Goal: Information Seeking & Learning: Learn about a topic

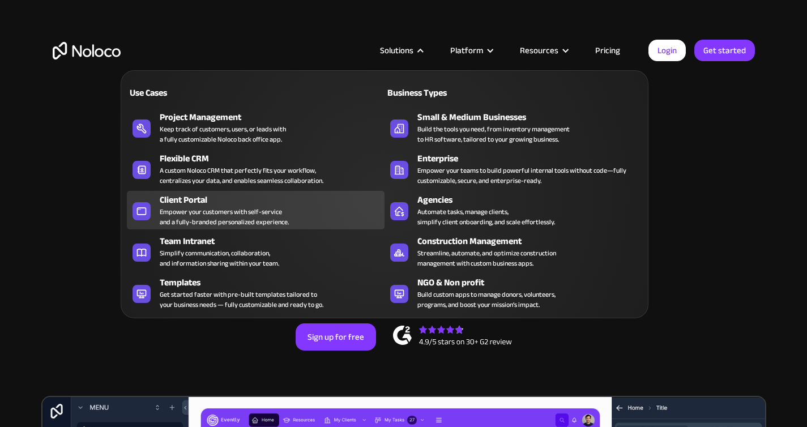
click at [208, 211] on div "Empower your customers with self-service and a fully-branded personalized exper…" at bounding box center [224, 217] width 129 height 20
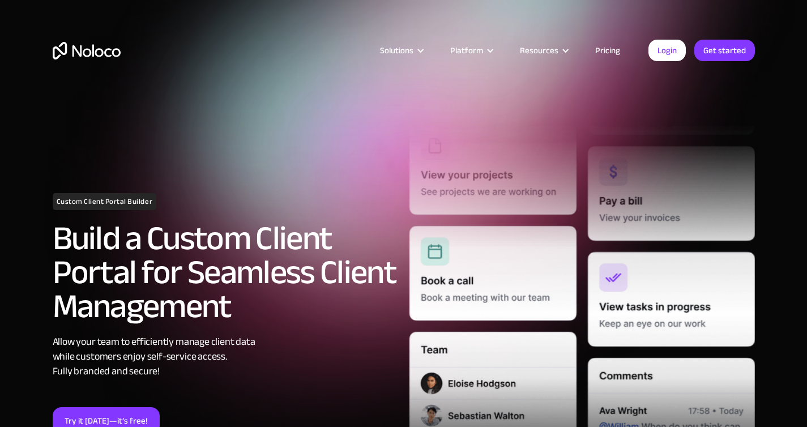
click at [611, 49] on link "Pricing" at bounding box center [607, 50] width 53 height 15
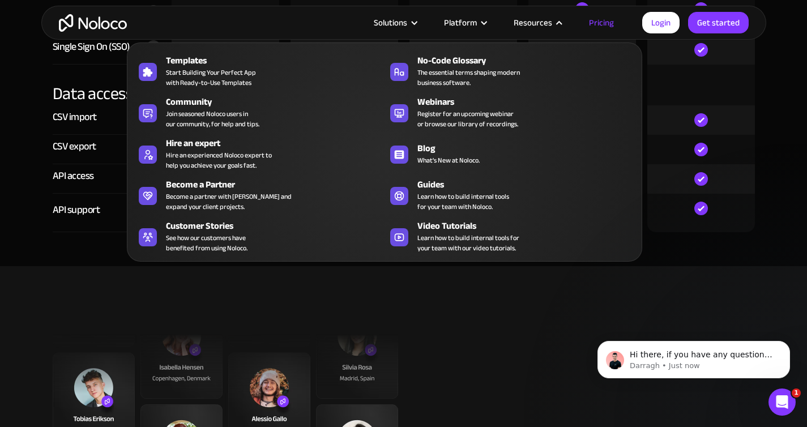
click at [553, 25] on div "Resources" at bounding box center [536, 22] width 75 height 15
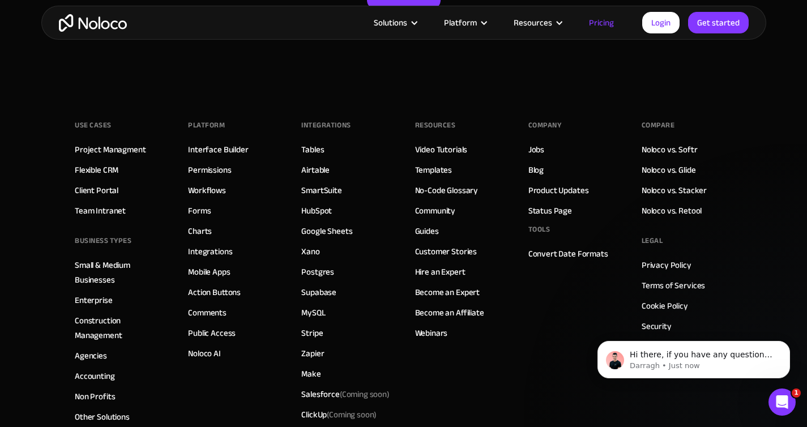
scroll to position [5553, 0]
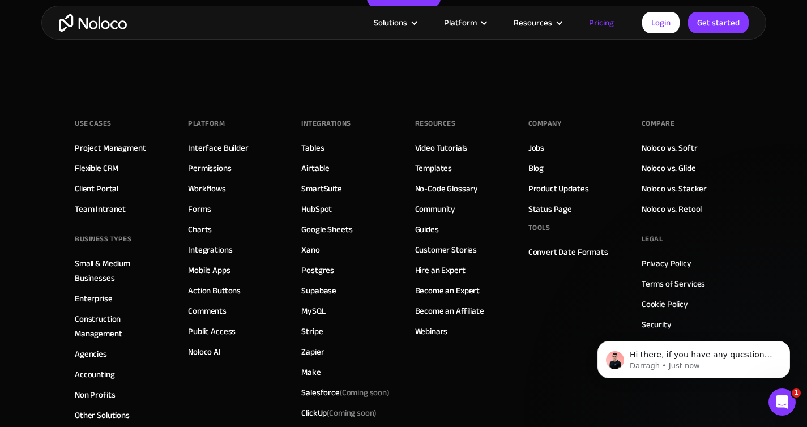
click at [104, 166] on link "Flexible CRM" at bounding box center [97, 168] width 44 height 15
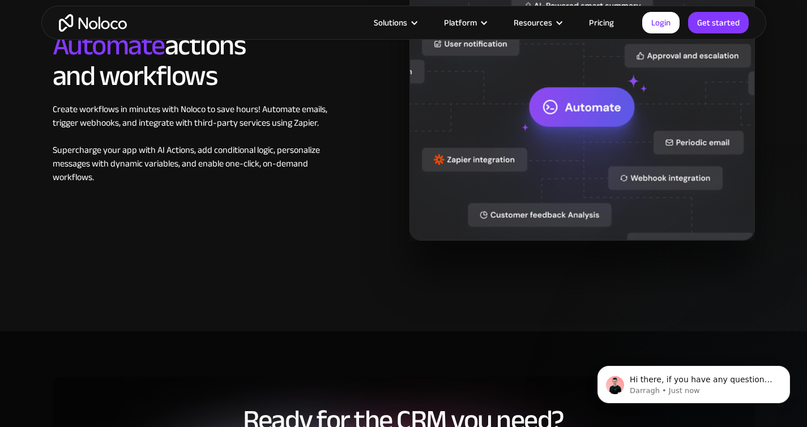
scroll to position [1816, 0]
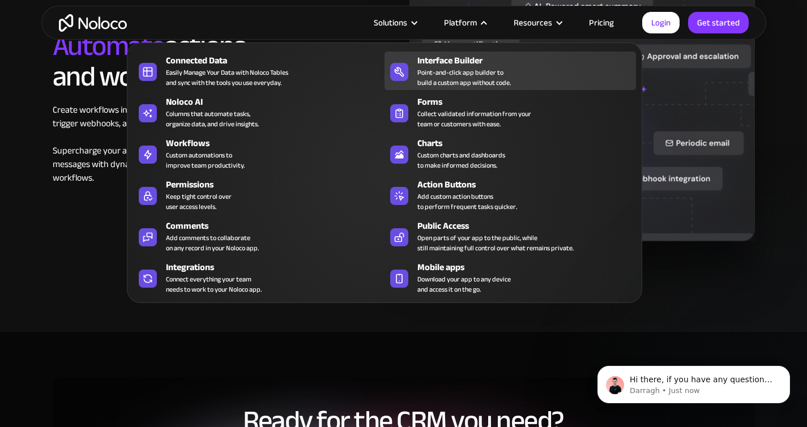
click at [472, 72] on div "Point-and-click app builder to build a custom app without code." at bounding box center [463, 77] width 93 height 20
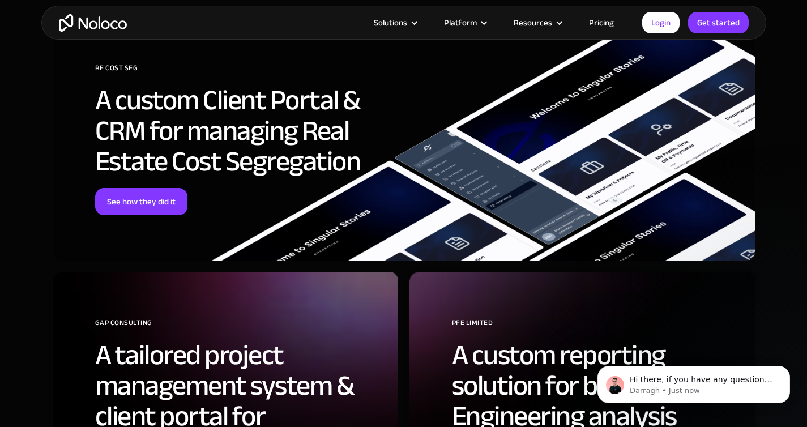
scroll to position [2872, 0]
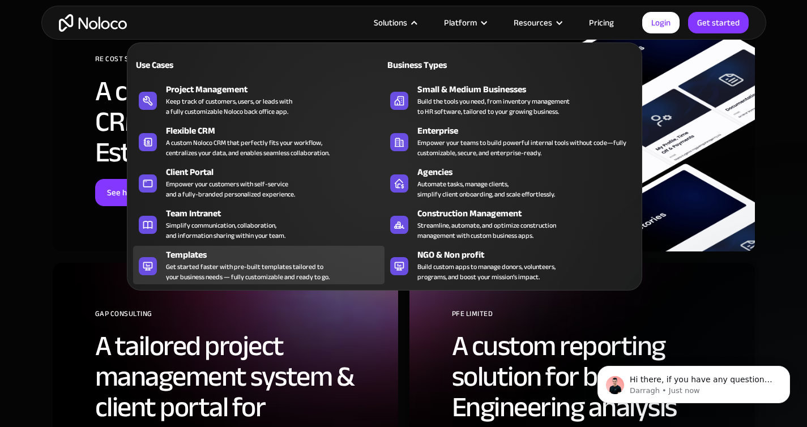
click at [208, 264] on div "Get started faster with pre-built templates tailored to your business needs — f…" at bounding box center [248, 272] width 164 height 20
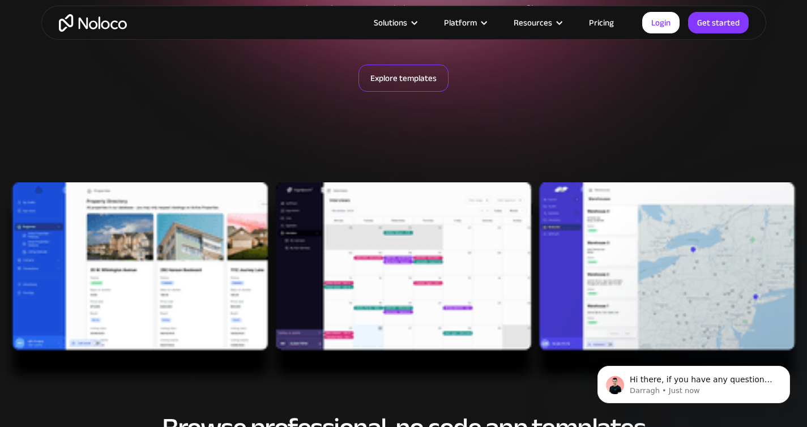
click at [391, 76] on link "Explore templates" at bounding box center [403, 78] width 90 height 27
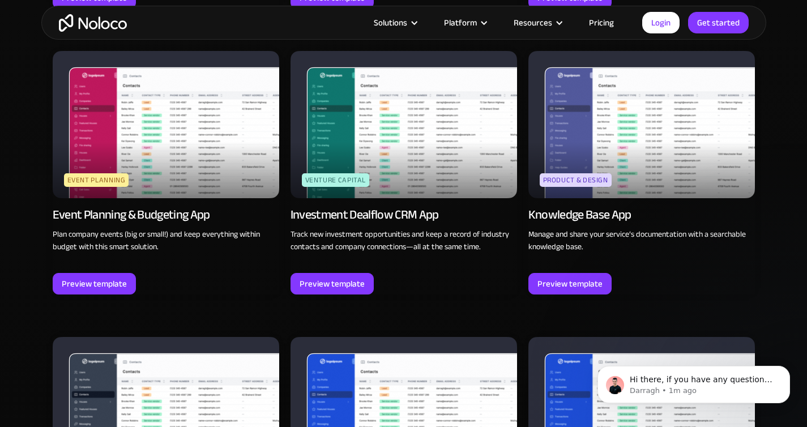
scroll to position [2906, 0]
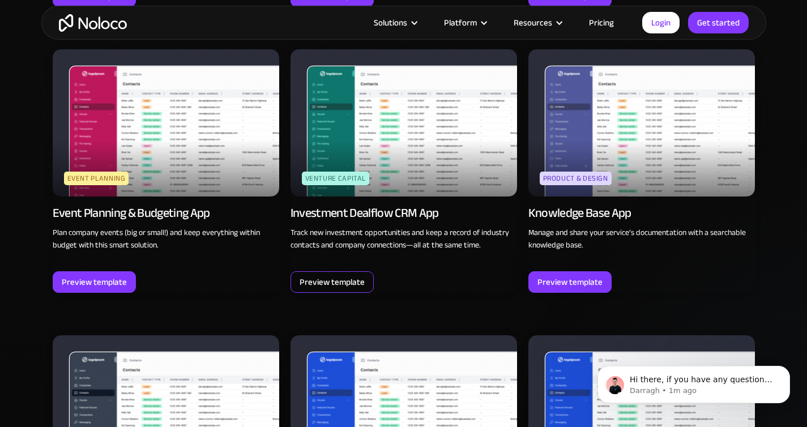
click at [348, 280] on div "Preview template" at bounding box center [331, 282] width 65 height 15
click at [72, 25] on img "home" at bounding box center [93, 23] width 68 height 18
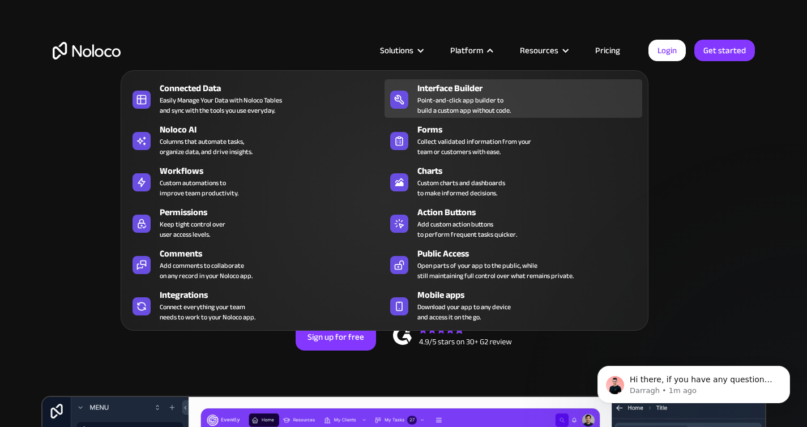
click at [465, 102] on div "Point-and-click app builder to build a custom app without code." at bounding box center [463, 105] width 93 height 20
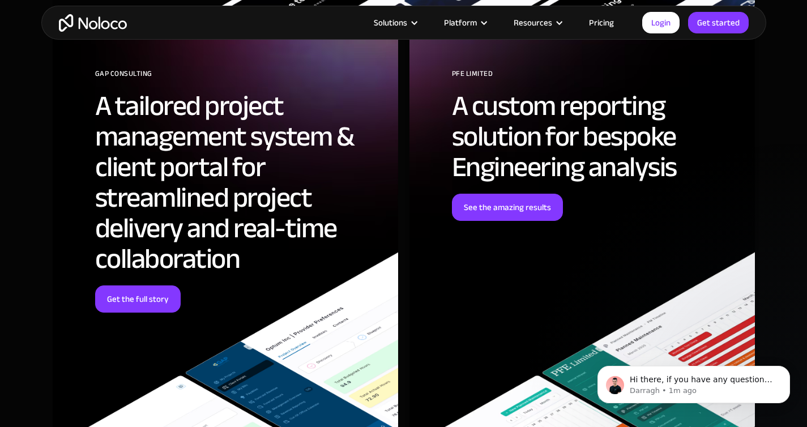
scroll to position [3111, 0]
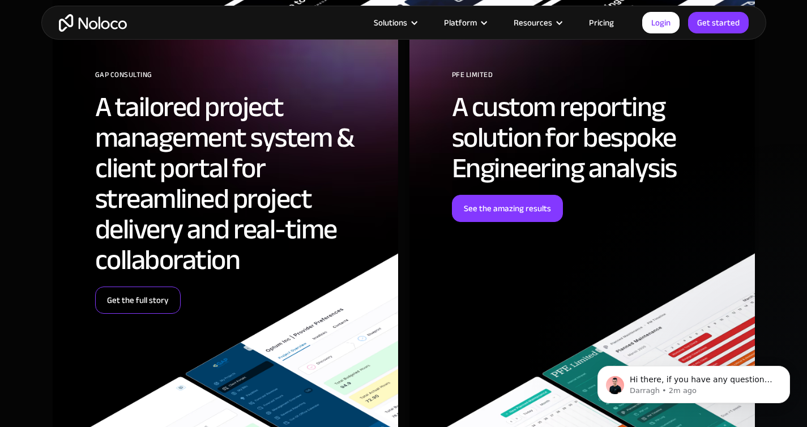
click at [147, 294] on link "Get the full story" at bounding box center [137, 299] width 85 height 27
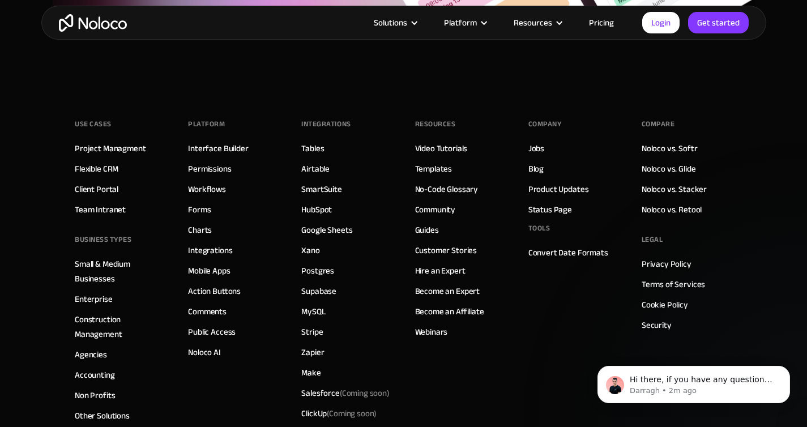
scroll to position [3471, 0]
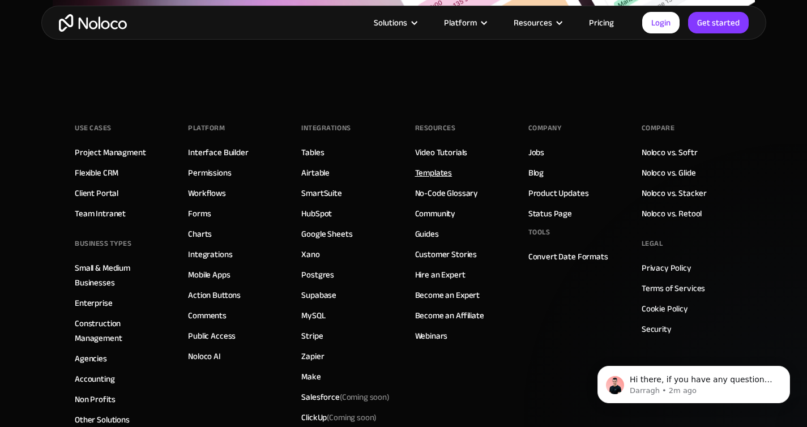
click at [437, 165] on link "Templates" at bounding box center [433, 172] width 37 height 15
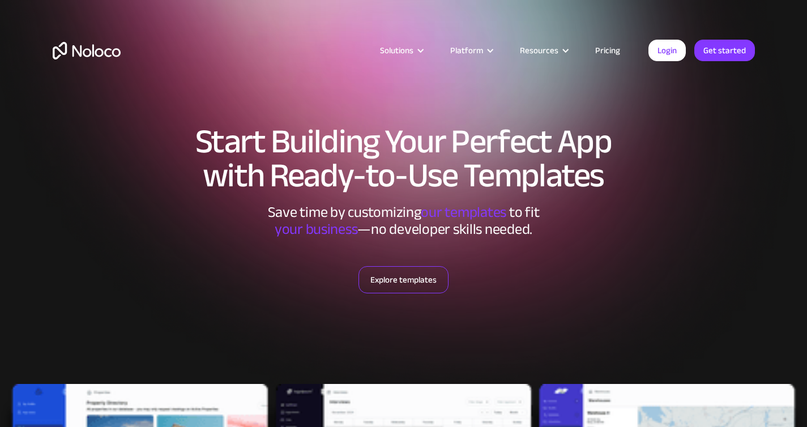
click at [407, 273] on link "Explore templates" at bounding box center [403, 279] width 90 height 27
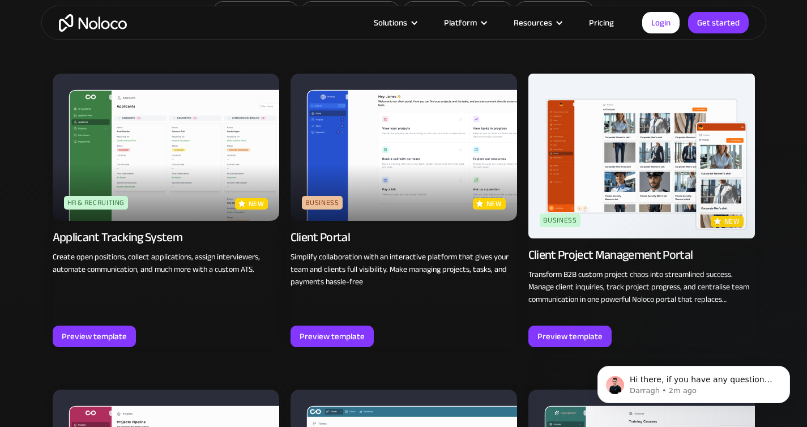
scroll to position [747, 0]
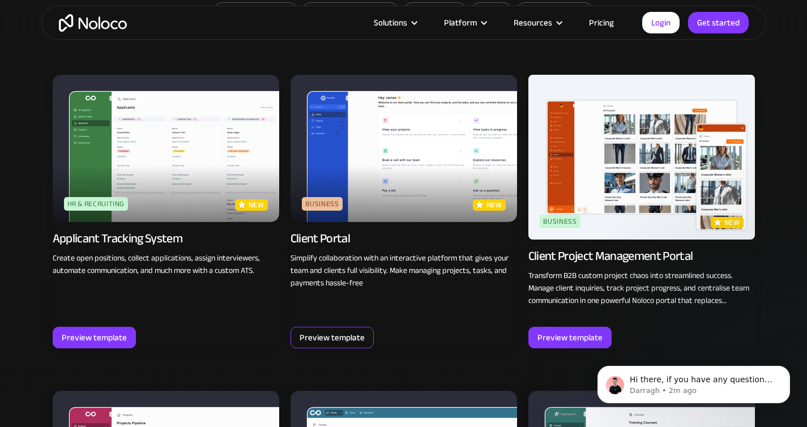
click at [313, 335] on div "Preview template" at bounding box center [331, 337] width 65 height 15
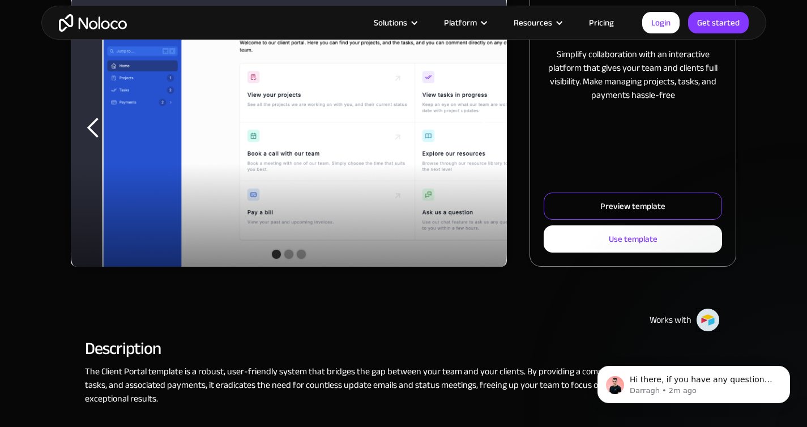
click at [571, 203] on link "Preview template" at bounding box center [632, 205] width 178 height 27
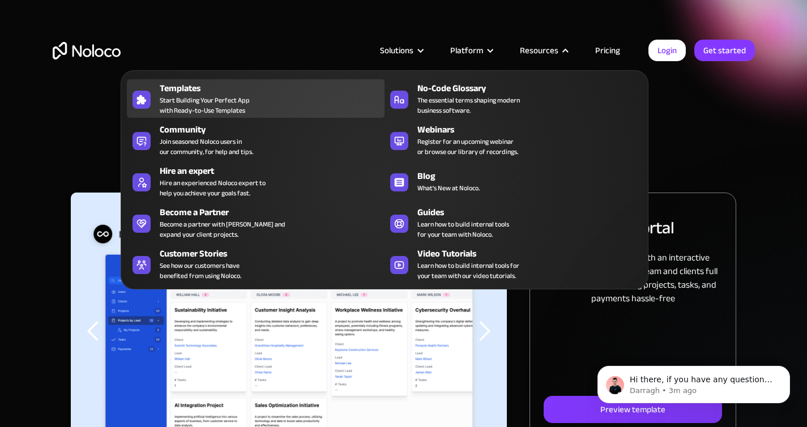
click at [183, 103] on span "Start Building Your Perfect App with Ready-to-Use Templates" at bounding box center [205, 105] width 90 height 20
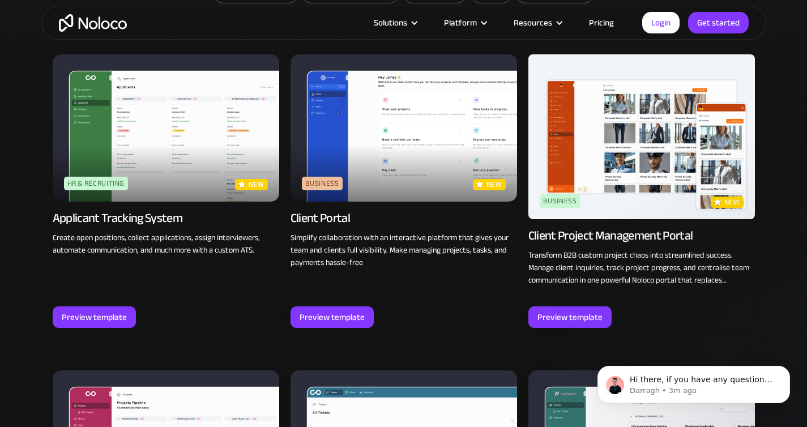
scroll to position [790, 0]
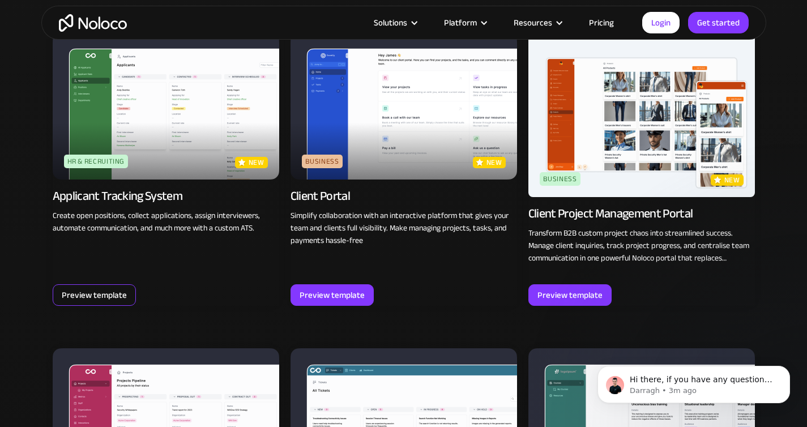
click at [102, 288] on div "Preview template" at bounding box center [94, 295] width 65 height 15
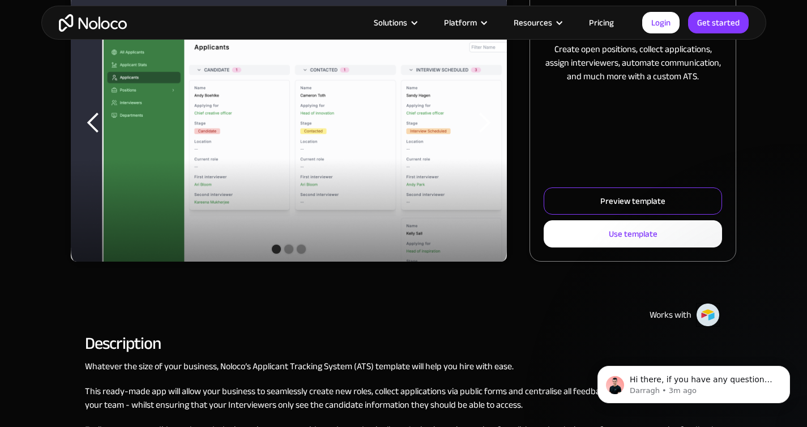
click at [613, 203] on div "Preview template" at bounding box center [632, 201] width 65 height 15
